Goal: Information Seeking & Learning: Learn about a topic

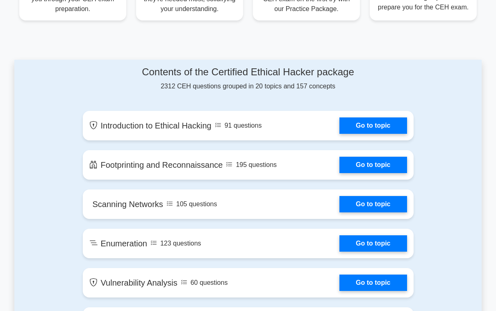
scroll to position [385, 0]
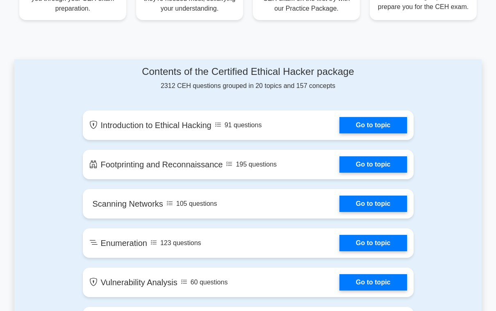
click at [387, 134] on link "Go to topic" at bounding box center [372, 125] width 67 height 16
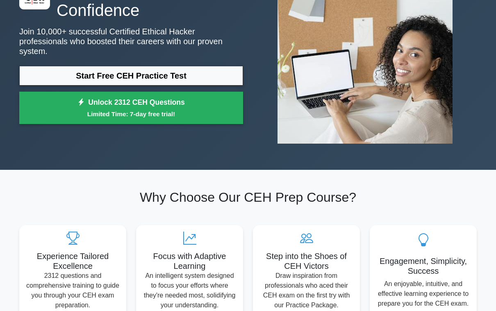
scroll to position [18, 0]
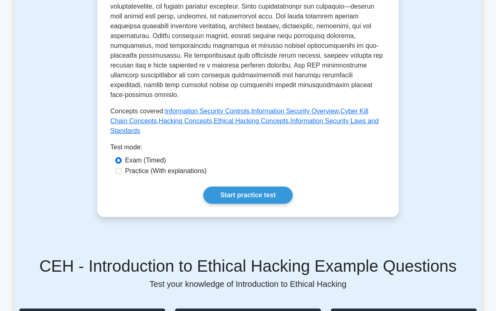
scroll to position [352, 0]
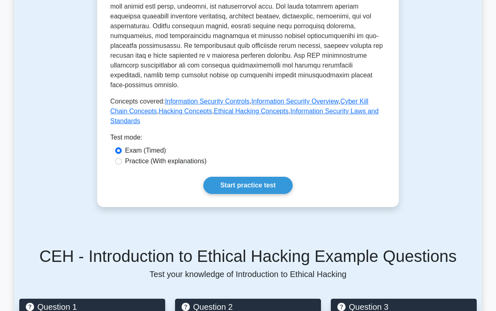
click at [206, 166] on label "Practice (With explanations)" at bounding box center [165, 161] width 81 height 10
click at [122, 165] on input "Practice (With explanations)" at bounding box center [118, 161] width 7 height 7
radio input "true"
click at [276, 194] on link "Start practice test" at bounding box center [247, 185] width 89 height 17
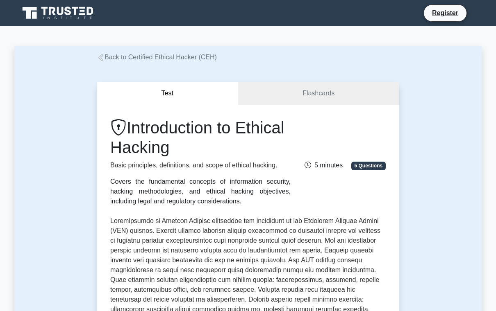
scroll to position [365, 0]
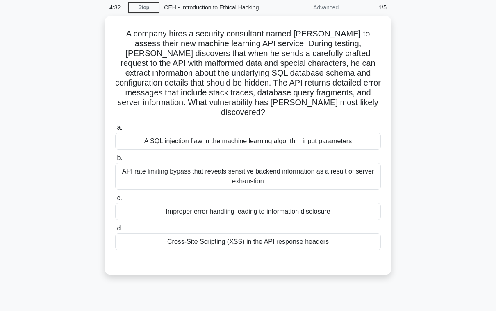
scroll to position [46, 0]
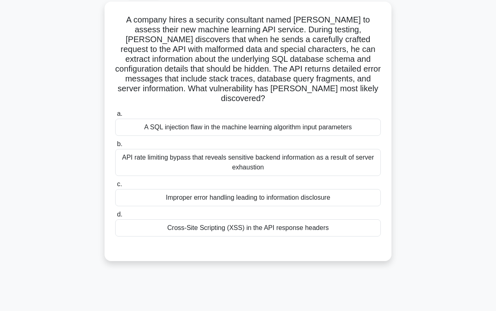
click at [349, 206] on div "Improper error handling leading to information disclosure" at bounding box center [247, 197] width 265 height 17
click at [115, 187] on input "c. Improper error handling leading to information disclosure" at bounding box center [115, 184] width 0 height 5
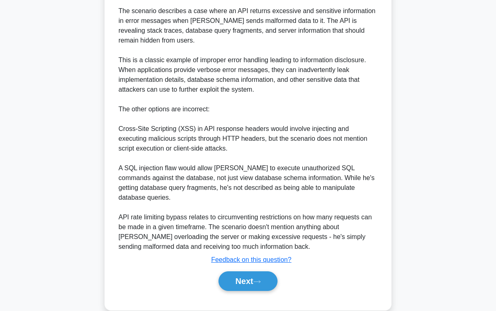
scroll to position [328, 0]
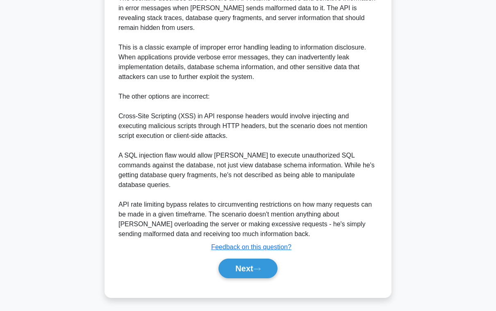
click at [260, 272] on icon at bounding box center [256, 269] width 7 height 5
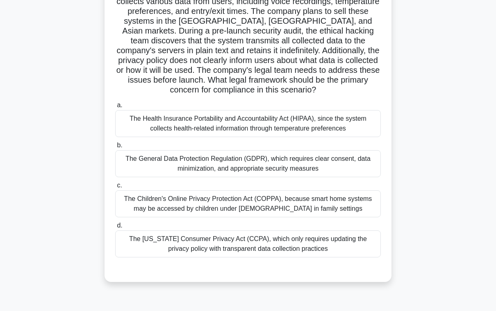
scroll to position [77, 0]
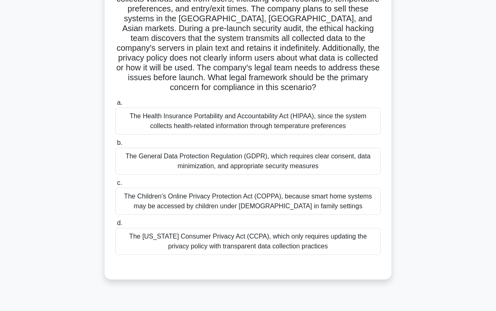
click at [333, 175] on div "The General Data Protection Regulation (GDPR), which requires clear consent, da…" at bounding box center [247, 161] width 265 height 27
click at [115, 146] on input "b. The General Data Protection Regulation (GDPR), which requires clear consent,…" at bounding box center [115, 142] width 0 height 5
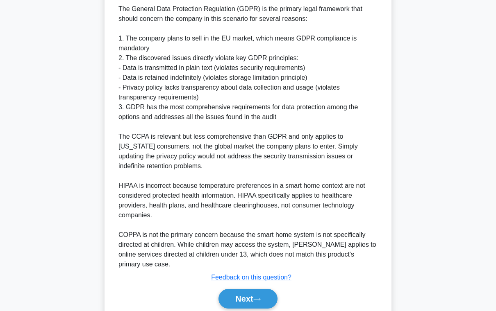
scroll to position [407, 0]
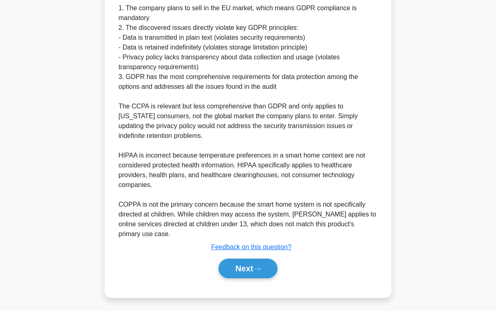
click at [264, 278] on button "Next" at bounding box center [247, 269] width 59 height 20
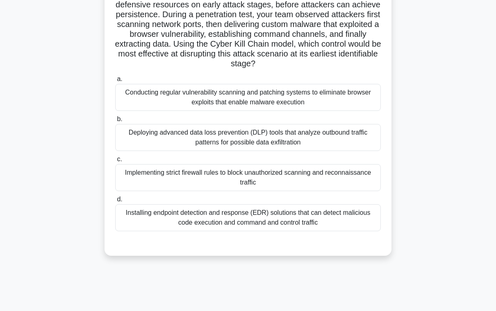
scroll to position [81, 0]
click at [304, 151] on div "Deploying advanced data loss prevention (DLP) tools that analyze outbound traff…" at bounding box center [247, 137] width 265 height 27
click at [115, 122] on input "b. Deploying advanced data loss prevention (DLP) tools that analyze outbound tr…" at bounding box center [115, 118] width 0 height 5
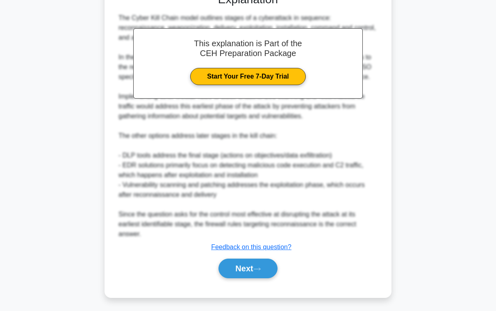
scroll to position [359, 0]
click at [257, 278] on button "Next" at bounding box center [247, 269] width 59 height 20
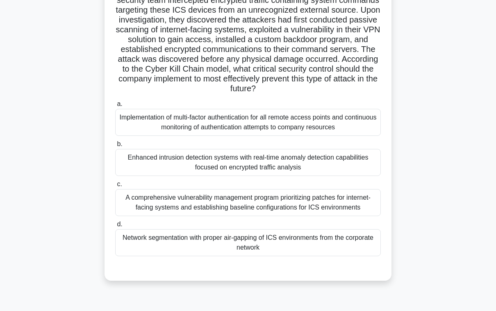
scroll to position [86, 0]
click at [123, 176] on div "Enhanced intrusion detection systems with real-time anomaly detection capabilit…" at bounding box center [247, 162] width 265 height 27
click at [115, 147] on input "b. Enhanced intrusion detection systems with real-time anomaly detection capabi…" at bounding box center [115, 144] width 0 height 5
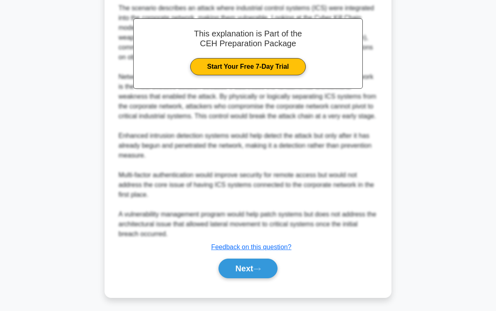
scroll to position [398, 0]
click at [259, 272] on icon at bounding box center [256, 269] width 7 height 5
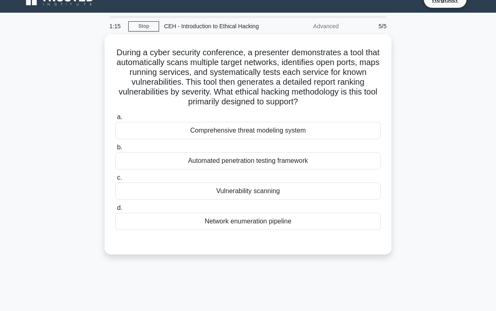
scroll to position [9, 0]
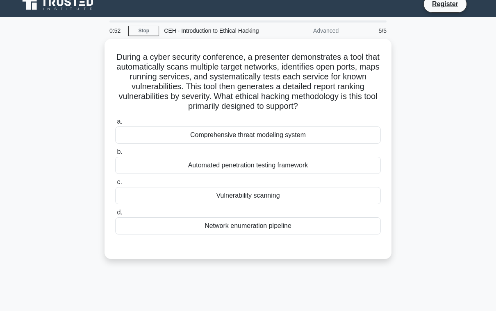
click at [321, 204] on div "Vulnerability scanning" at bounding box center [247, 195] width 265 height 17
click at [115, 185] on input "c. Vulnerability scanning" at bounding box center [115, 182] width 0 height 5
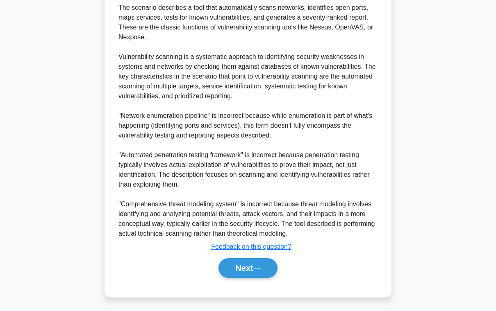
scroll to position [319, 0]
click at [267, 278] on button "Next" at bounding box center [247, 269] width 59 height 20
